Goal: Find specific page/section: Find specific page/section

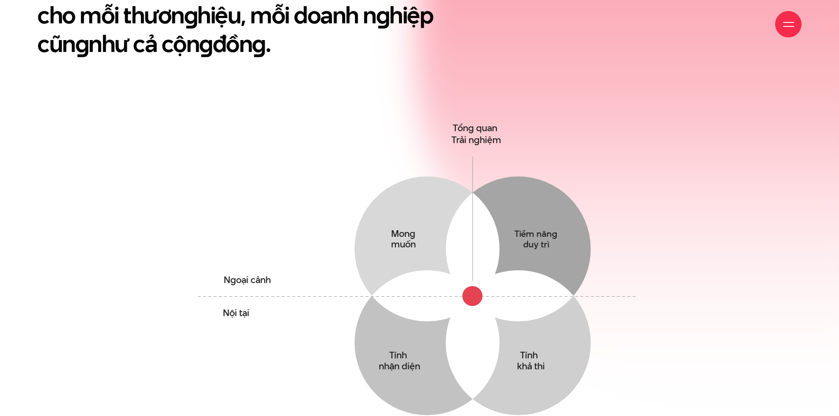
scroll to position [590, 0]
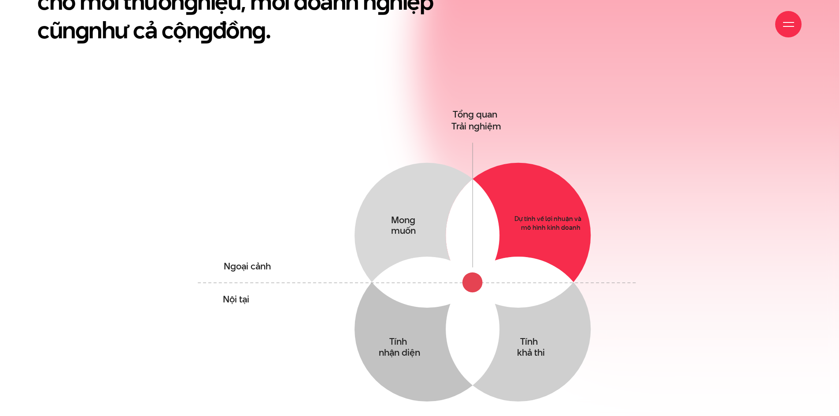
drag, startPoint x: 513, startPoint y: 221, endPoint x: 529, endPoint y: 217, distance: 16.3
click at [529, 217] on circle at bounding box center [518, 235] width 145 height 145
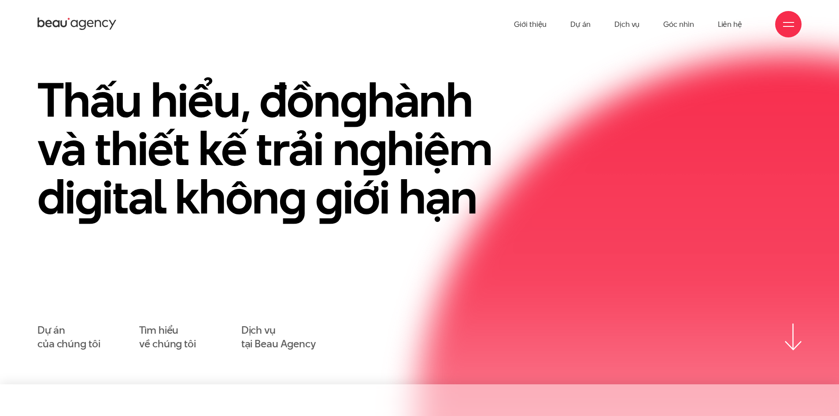
scroll to position [0, 0]
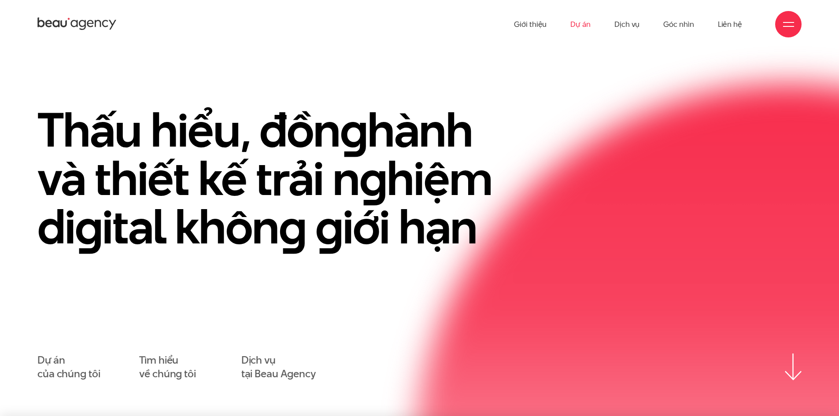
click at [588, 22] on link "Dự án" at bounding box center [580, 24] width 20 height 48
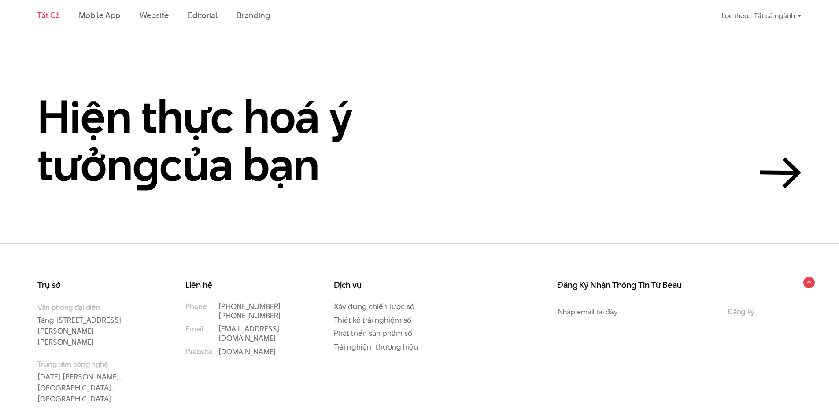
scroll to position [2499, 0]
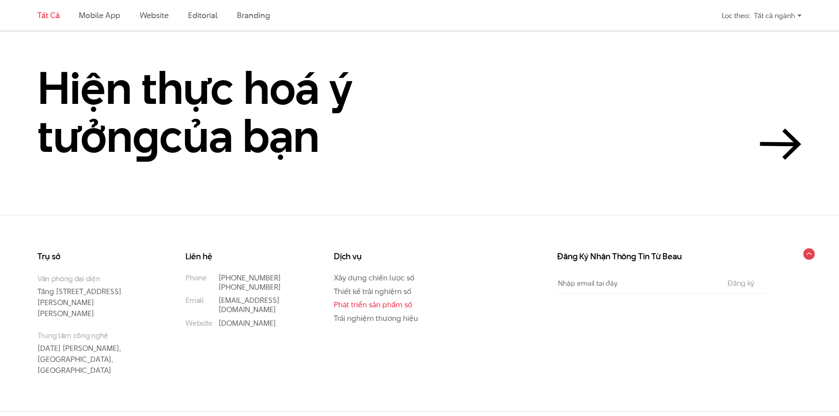
click at [385, 301] on link "Phát triển sản phẩm số" at bounding box center [373, 305] width 78 height 11
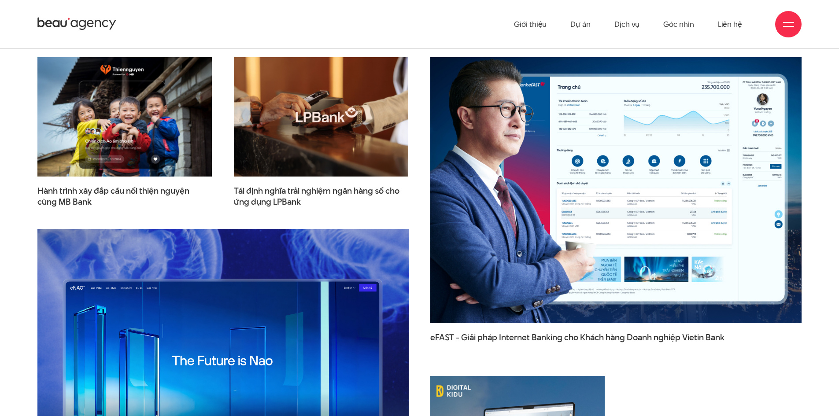
scroll to position [2687, 0]
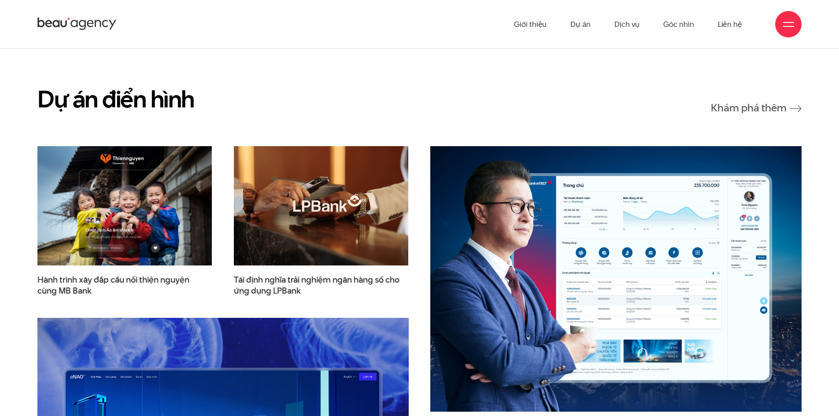
click at [318, 196] on img at bounding box center [321, 205] width 192 height 131
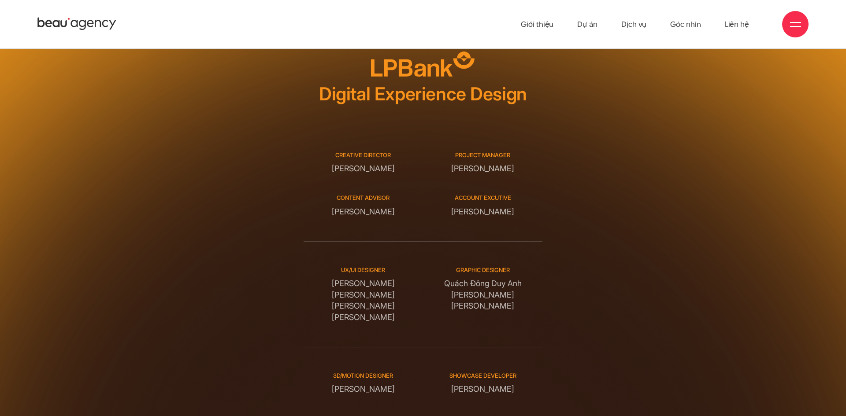
drag, startPoint x: 395, startPoint y: 131, endPoint x: 326, endPoint y: 133, distance: 68.7
click at [326, 151] on div "Creative Director [PERSON_NAME]" at bounding box center [362, 162] width 119 height 23
copy div "[PERSON_NAME]"
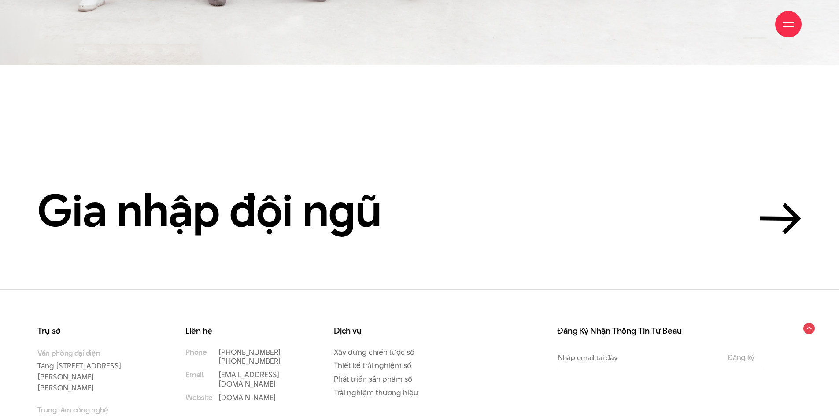
scroll to position [2951, 0]
